Goal: Check status: Check status

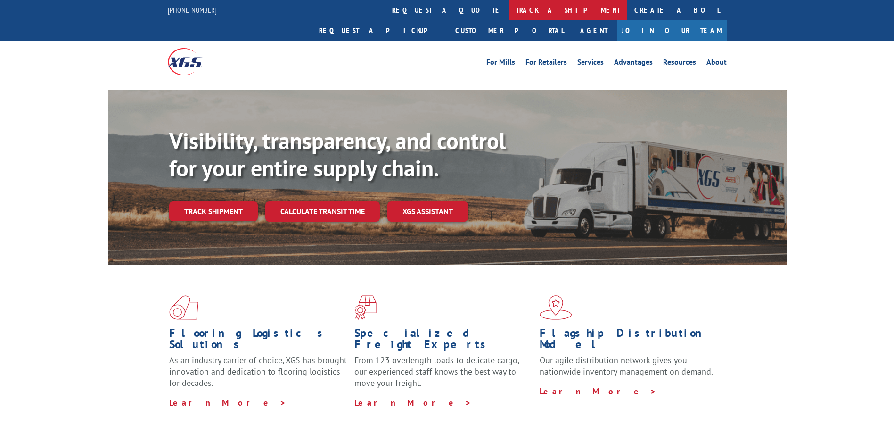
click at [509, 10] on link "track a shipment" at bounding box center [568, 10] width 118 height 20
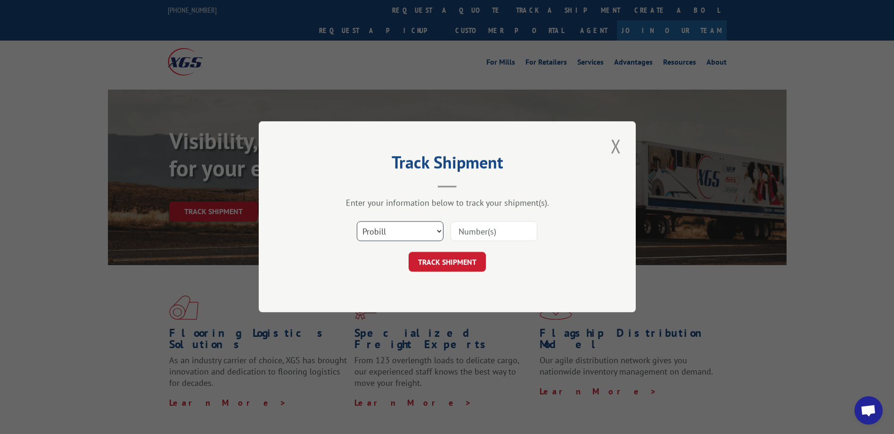
click at [442, 230] on select "Select category... Probill BOL PO" at bounding box center [400, 231] width 87 height 20
select select "po"
click at [357, 221] on select "Select category... Probill BOL PO" at bounding box center [400, 231] width 87 height 20
click at [470, 231] on input at bounding box center [493, 231] width 87 height 20
paste input "CG509542"
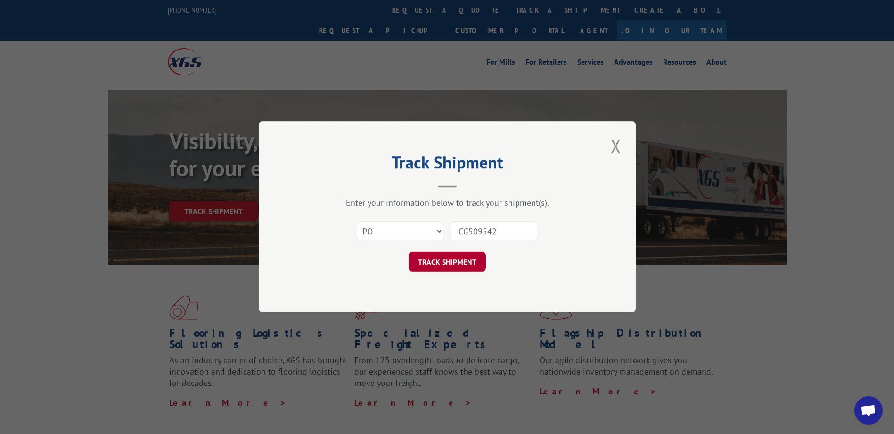
type input "CG509542"
click at [465, 270] on button "TRACK SHIPMENT" at bounding box center [447, 262] width 77 height 20
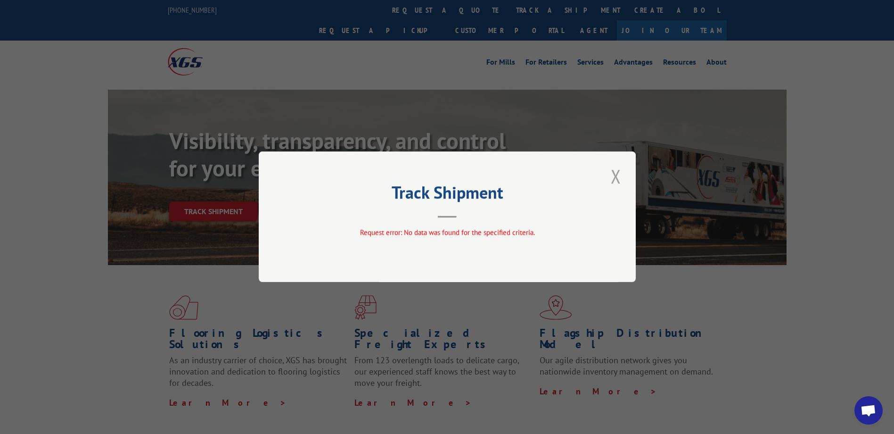
click at [616, 180] on button "Close modal" at bounding box center [616, 176] width 16 height 26
